Goal: Transaction & Acquisition: Purchase product/service

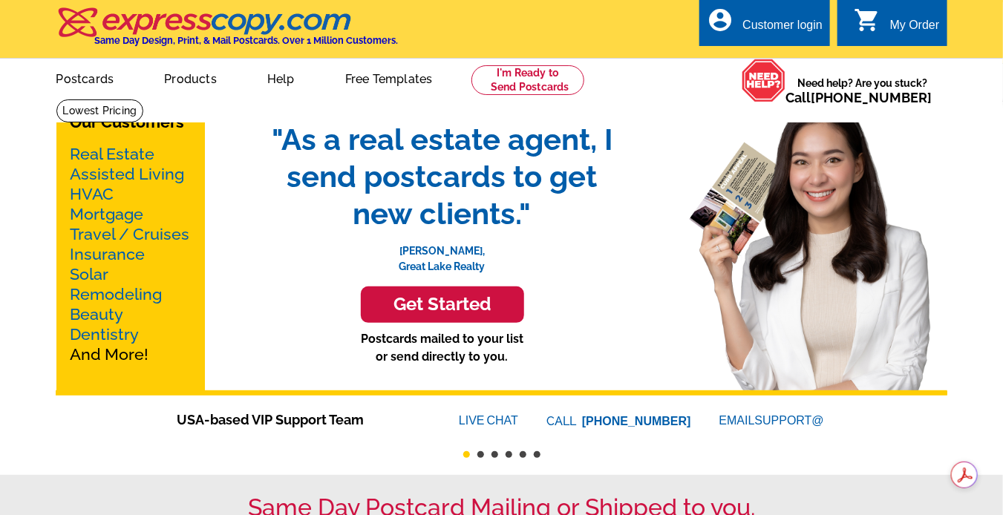
click at [143, 156] on link "Real Estate" at bounding box center [113, 154] width 85 height 19
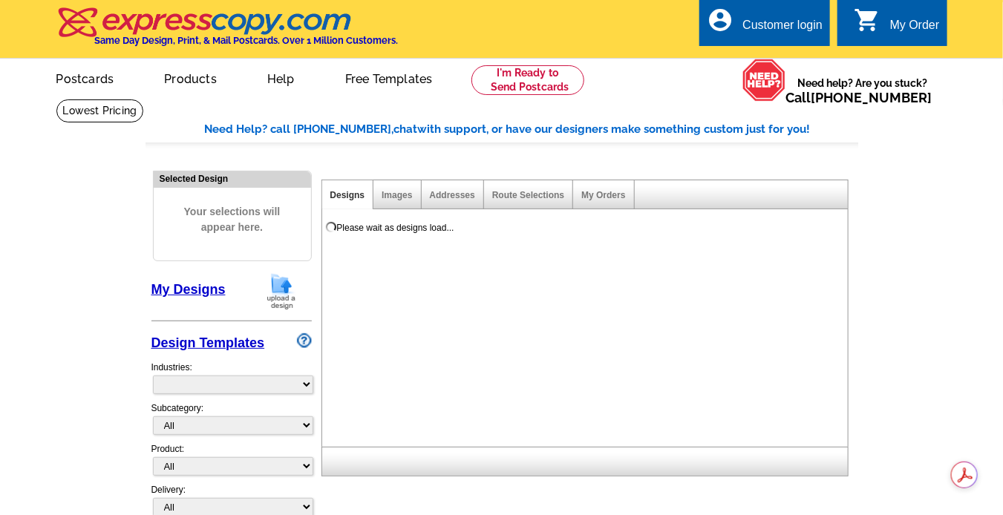
select select "785"
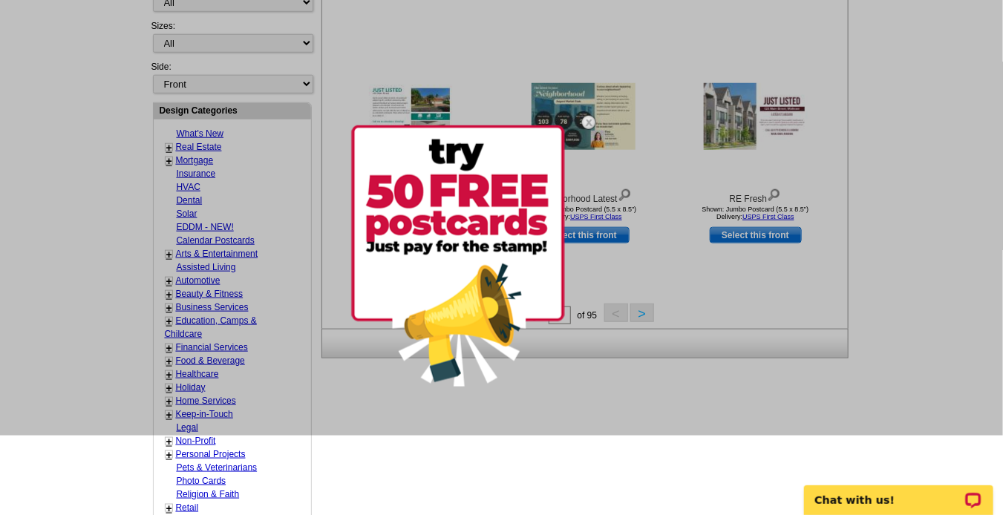
scroll to position [562, 0]
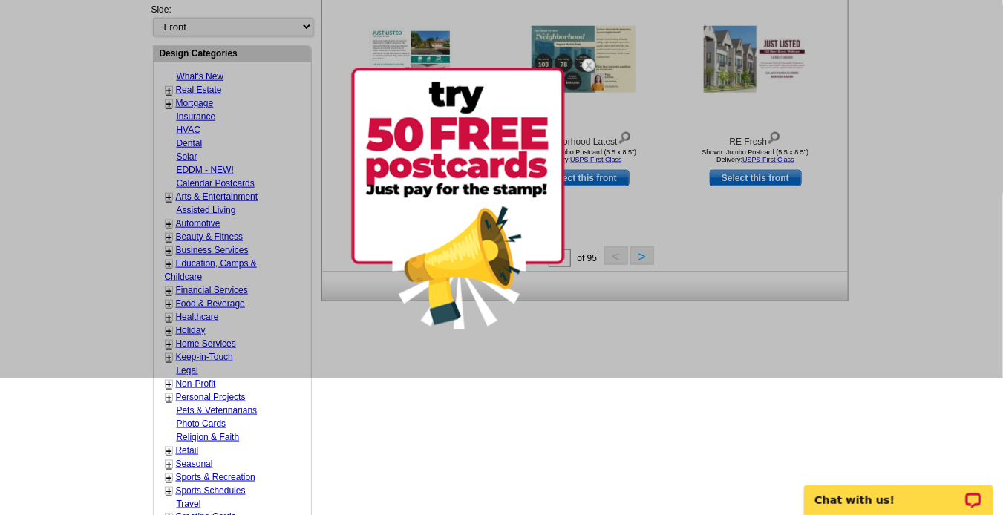
click at [586, 66] on img at bounding box center [588, 65] width 43 height 43
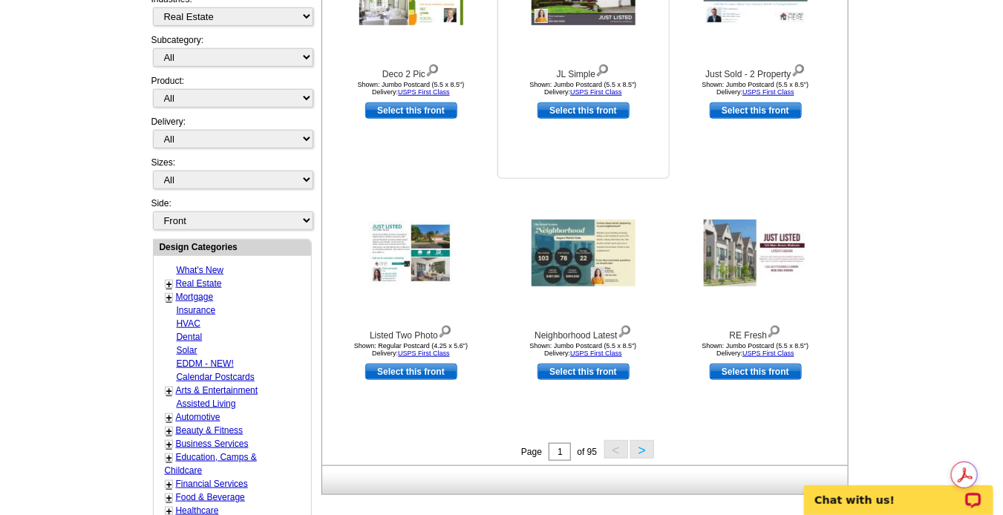
scroll to position [351, 0]
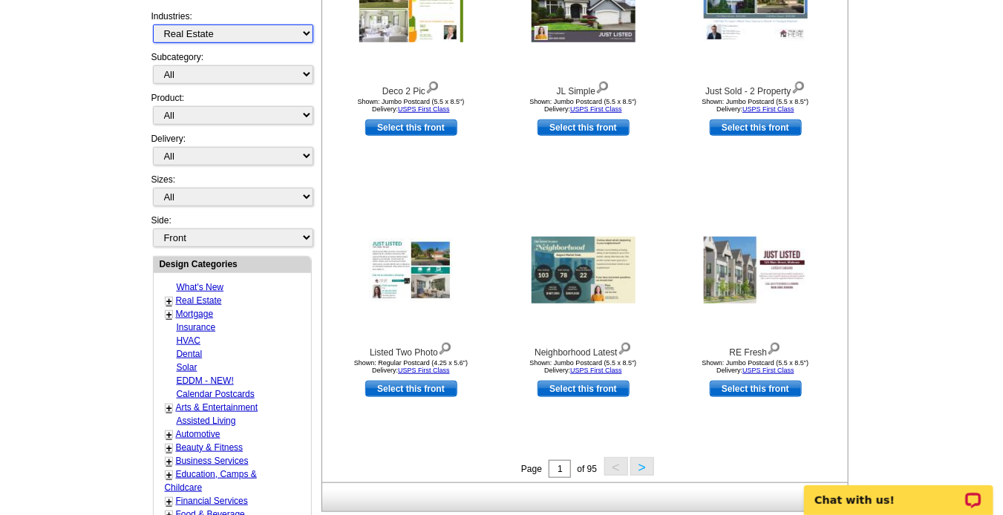
click at [300, 32] on select "What's New Real Estate Mortgage Insurance HVAC Dental Solar EDDM - NEW! Calenda…" at bounding box center [233, 34] width 160 height 19
click at [166, 296] on link "+" at bounding box center [169, 302] width 6 height 12
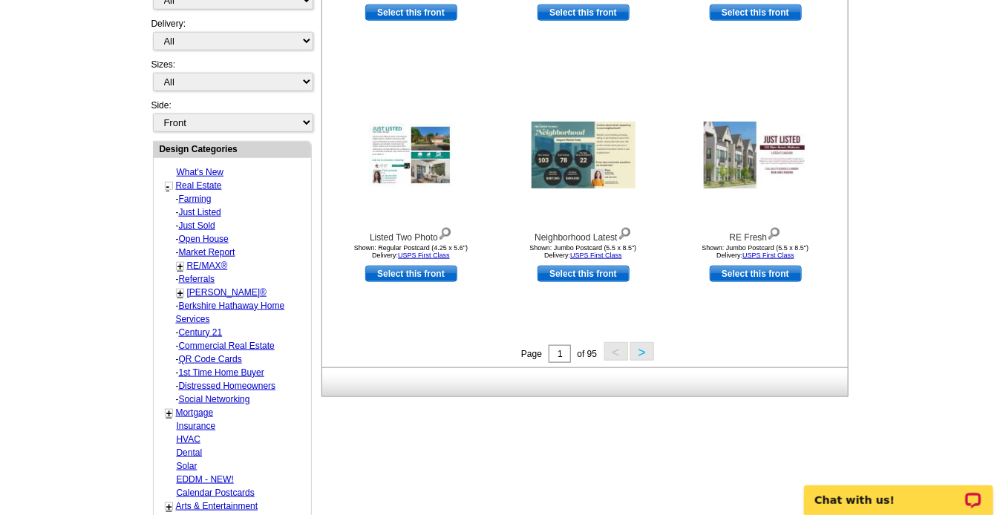
scroll to position [499, 0]
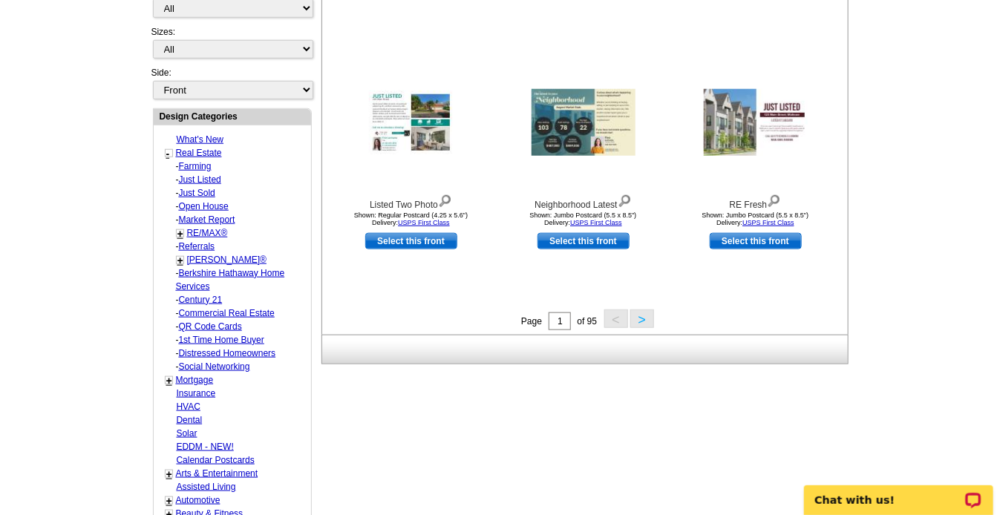
click at [178, 255] on link "+" at bounding box center [180, 261] width 6 height 12
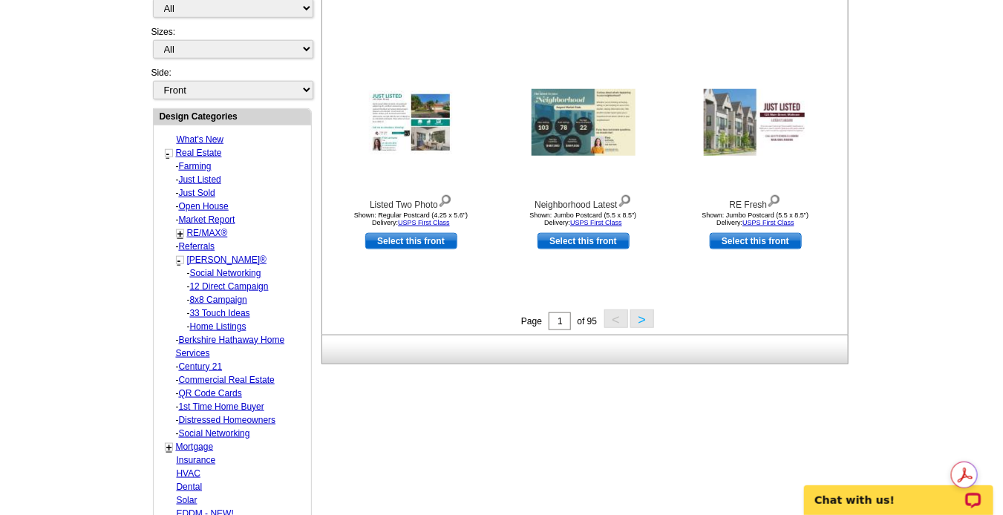
click at [249, 273] on link "12 Direct Campaign" at bounding box center [225, 273] width 71 height 10
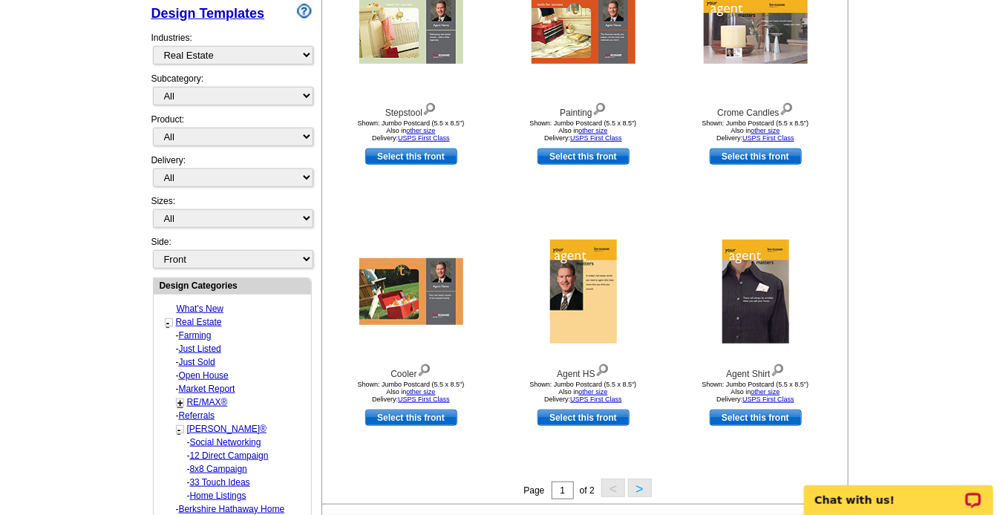
scroll to position [359, 0]
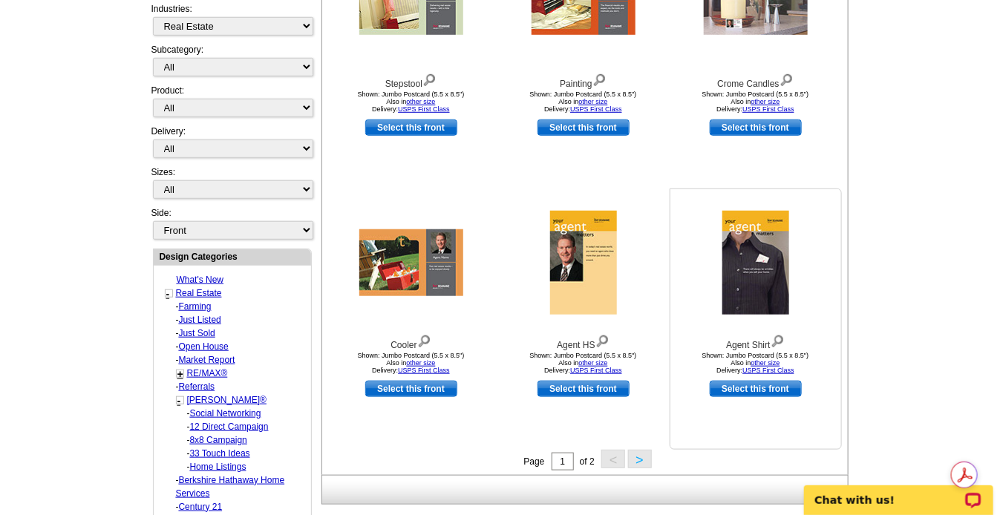
click at [779, 339] on img at bounding box center [778, 340] width 14 height 16
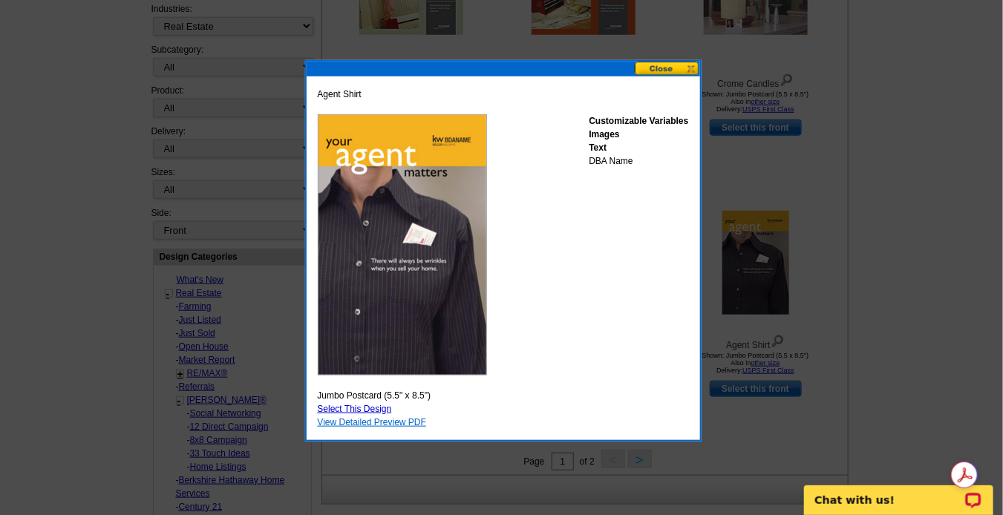
click at [397, 422] on link "View Detailed Preview PDF" at bounding box center [372, 422] width 109 height 10
click at [692, 68] on button at bounding box center [667, 69] width 65 height 14
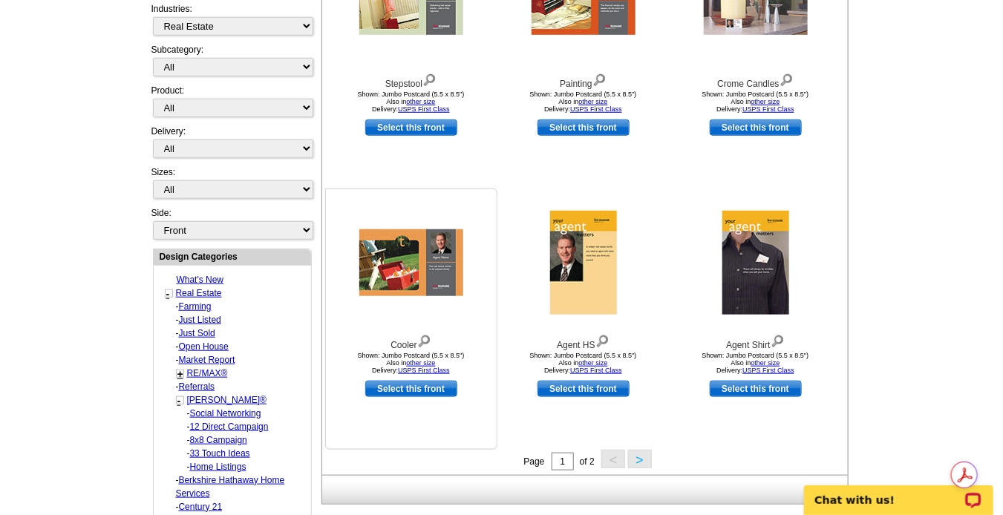
click at [423, 341] on img at bounding box center [424, 340] width 14 height 16
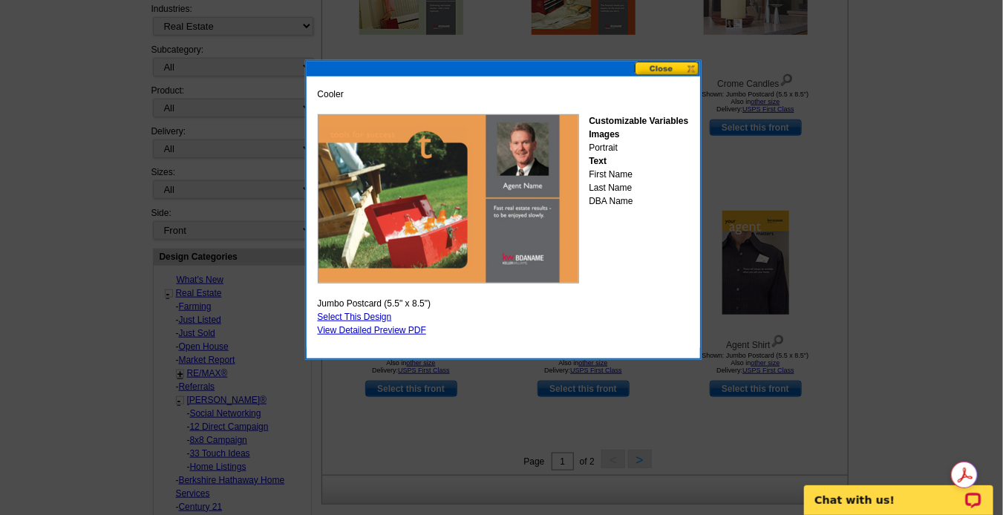
click at [688, 65] on button at bounding box center [667, 69] width 65 height 14
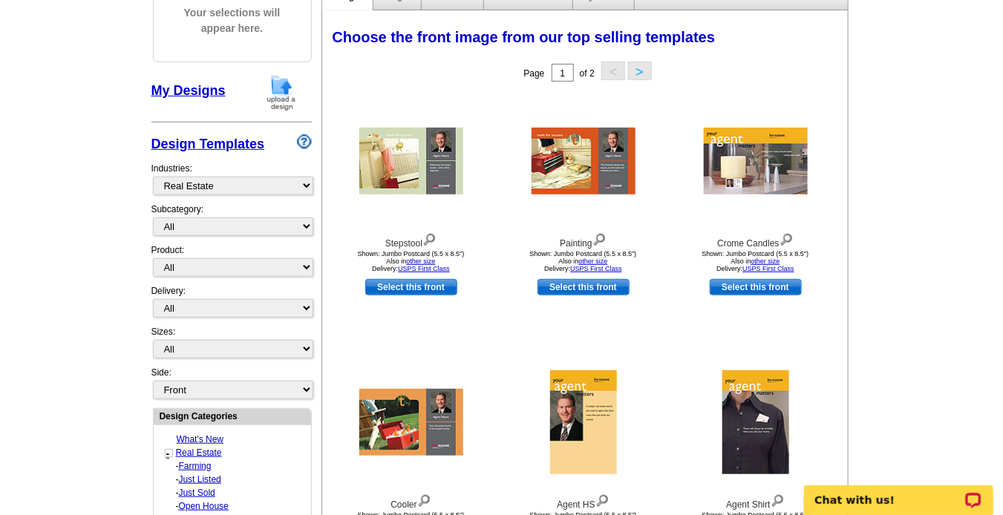
scroll to position [186, 0]
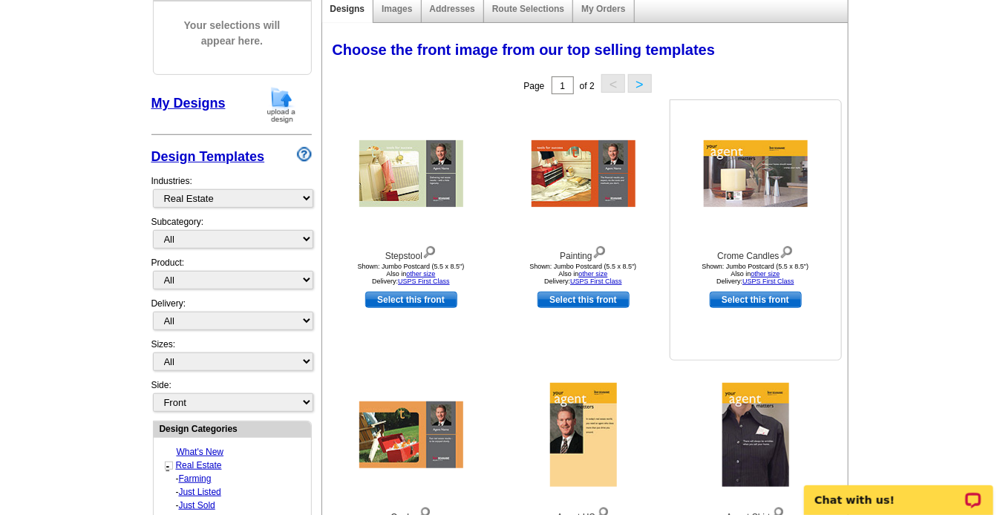
click at [788, 250] on img at bounding box center [787, 251] width 14 height 16
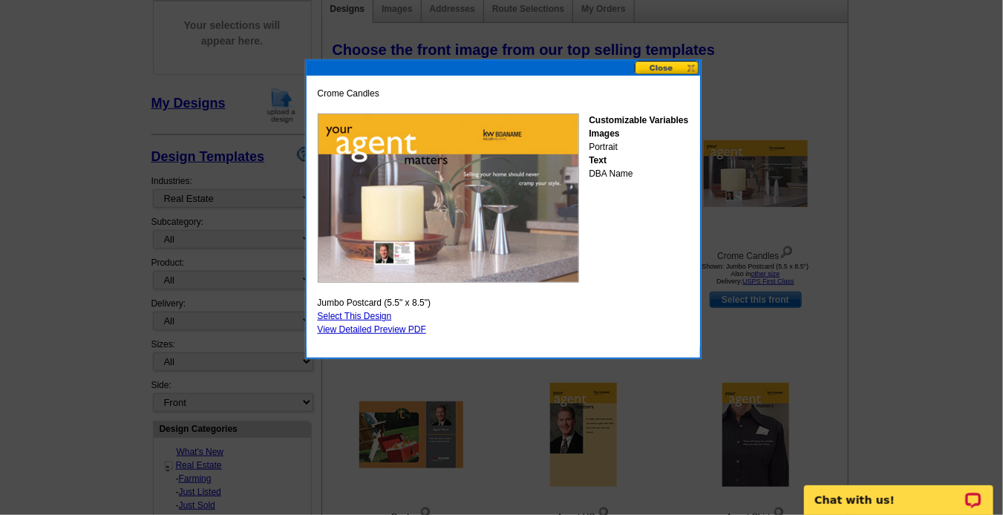
click at [691, 66] on button at bounding box center [667, 68] width 65 height 14
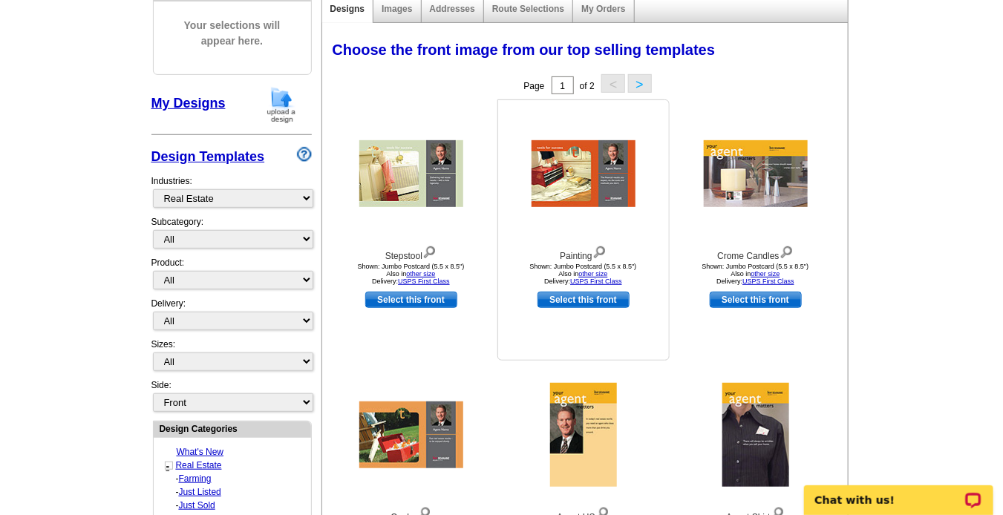
click at [597, 252] on img at bounding box center [600, 251] width 14 height 16
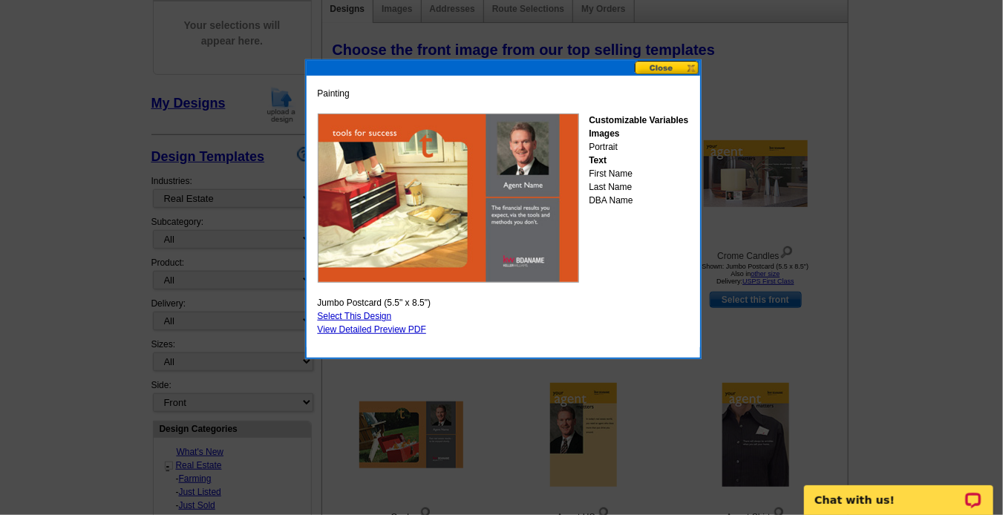
click at [691, 68] on button at bounding box center [667, 68] width 65 height 14
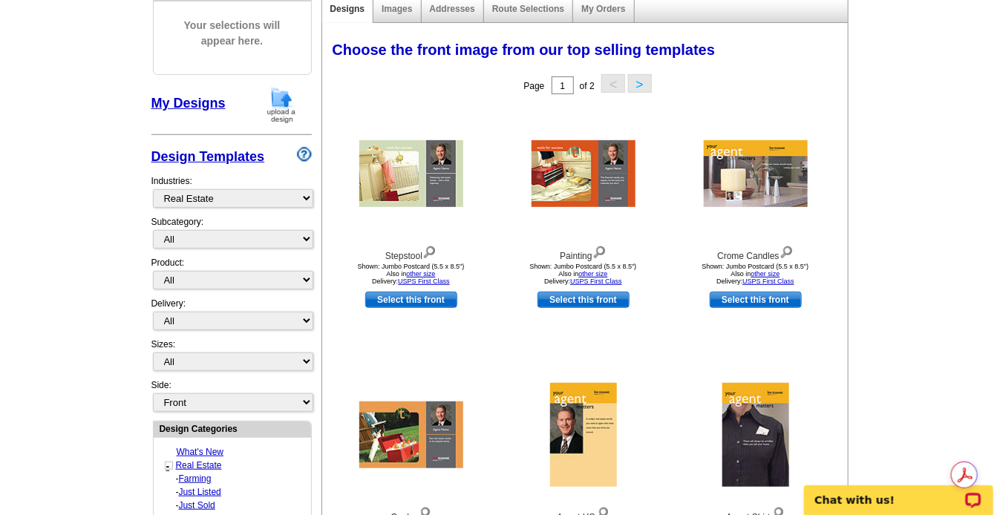
click at [640, 85] on button ">" at bounding box center [640, 83] width 24 height 19
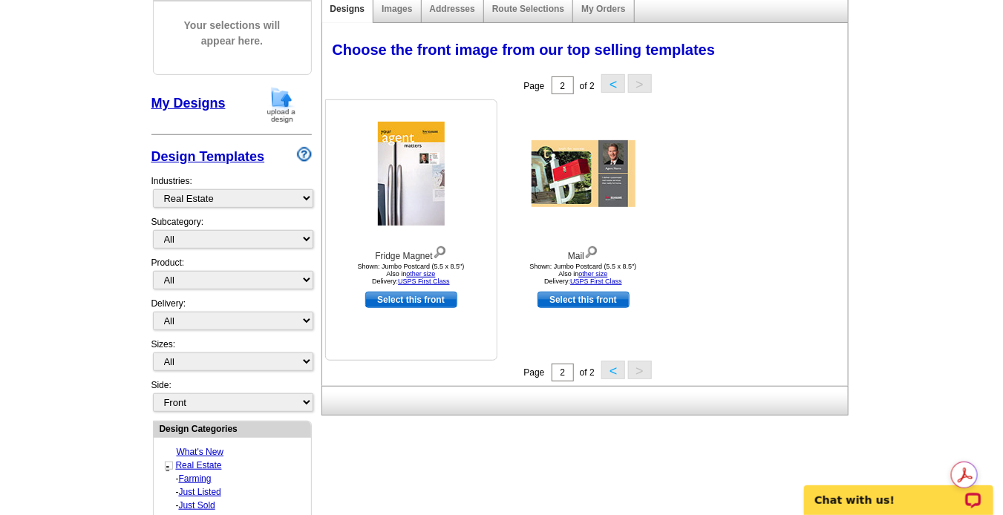
click at [439, 252] on img at bounding box center [440, 251] width 14 height 16
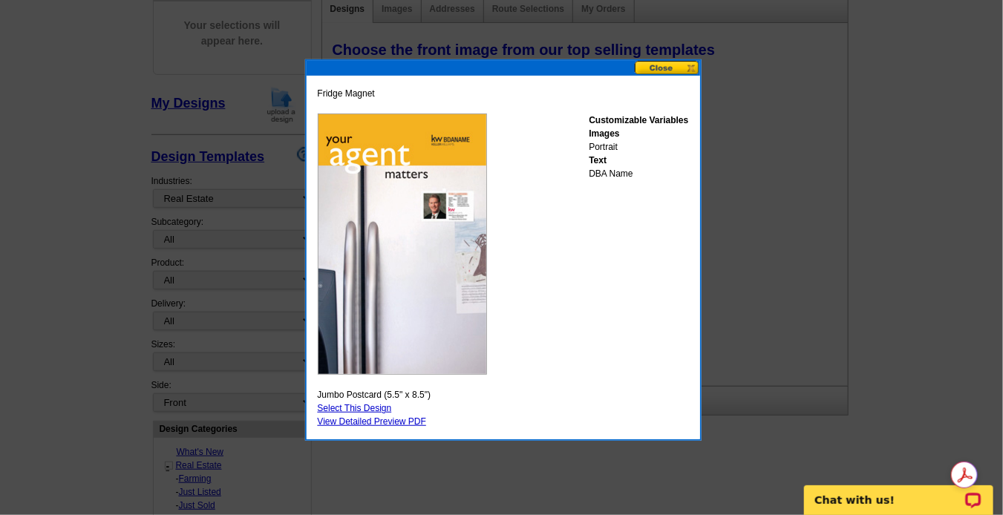
click at [693, 70] on button at bounding box center [667, 68] width 65 height 14
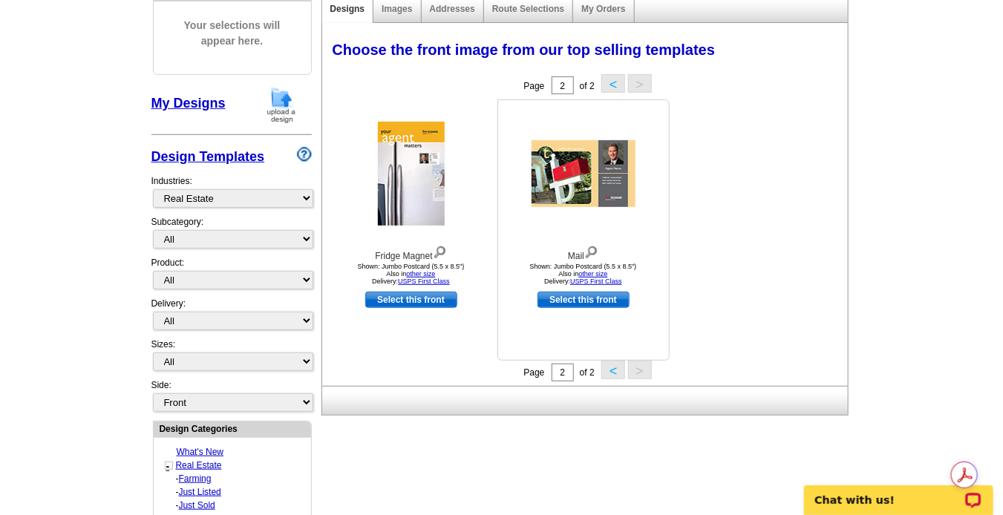
click at [590, 250] on img at bounding box center [591, 251] width 14 height 16
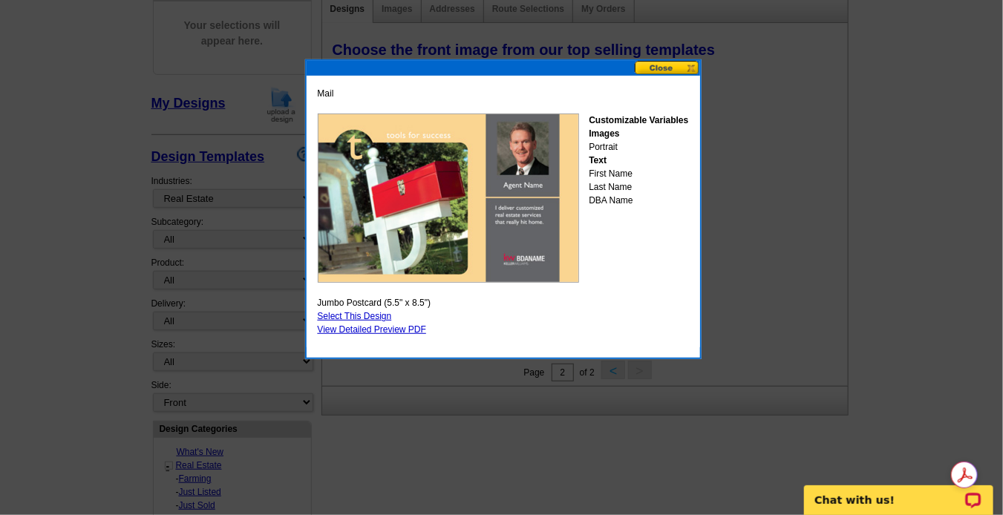
click at [694, 68] on button at bounding box center [667, 68] width 65 height 14
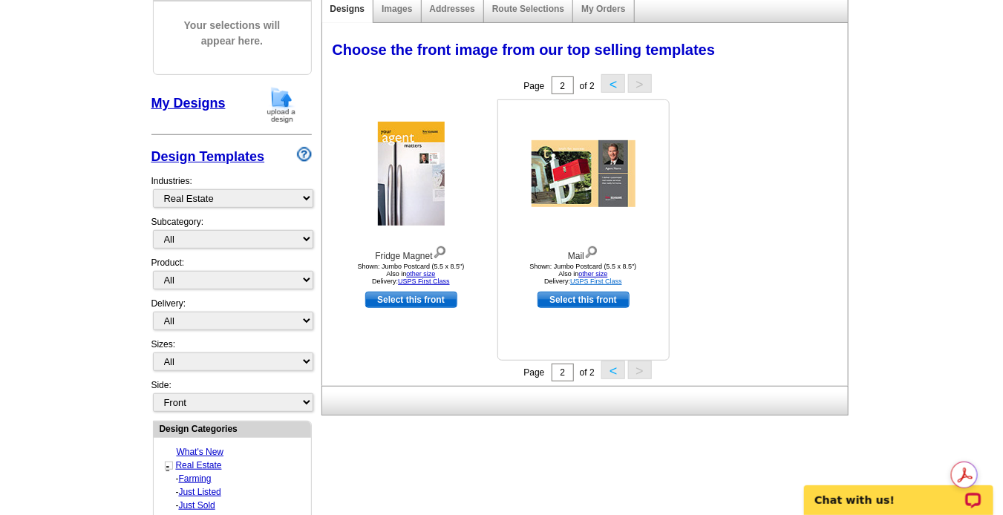
click at [590, 281] on link "USPS First Class" at bounding box center [596, 281] width 52 height 7
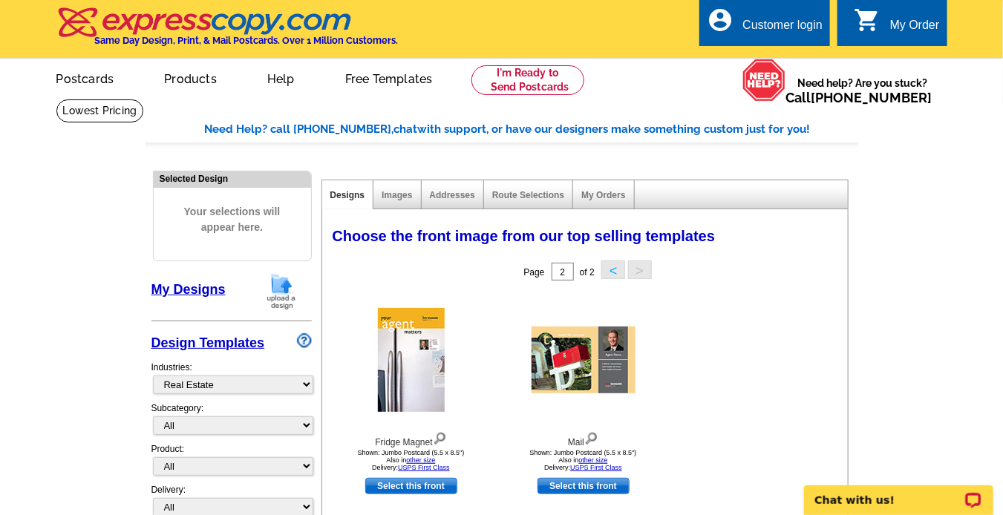
click at [170, 24] on img at bounding box center [205, 22] width 298 height 31
